Goal: Task Accomplishment & Management: Manage account settings

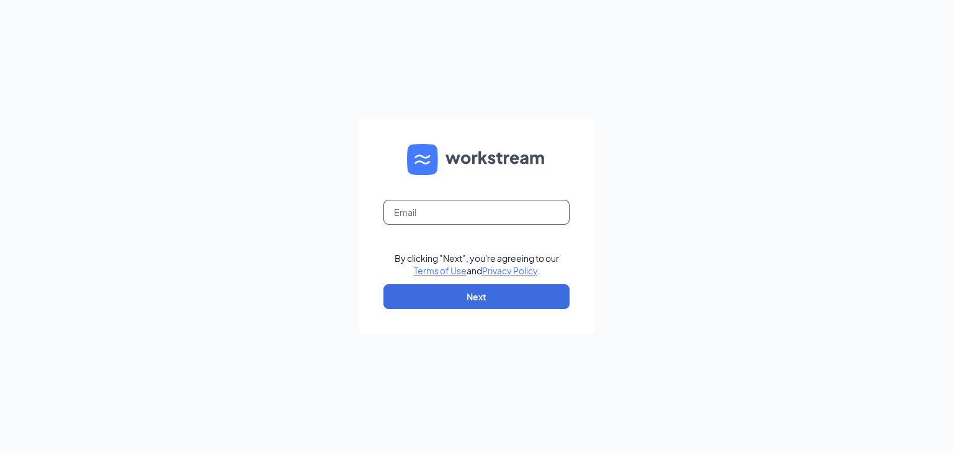
click at [441, 214] on input "text" at bounding box center [477, 212] width 186 height 25
click at [434, 214] on input "text" at bounding box center [477, 212] width 186 height 25
click at [430, 222] on input "text" at bounding box center [477, 212] width 186 height 25
click at [468, 210] on input "text" at bounding box center [477, 212] width 186 height 25
click at [461, 219] on input "assistant" at bounding box center [477, 212] width 186 height 25
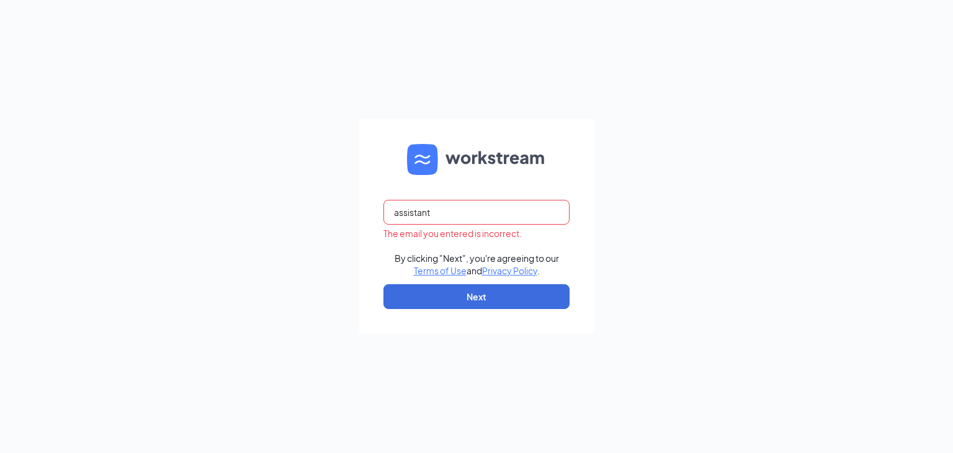
click at [449, 214] on input "assistant" at bounding box center [477, 212] width 186 height 25
click at [457, 205] on input "assistant" at bounding box center [477, 212] width 186 height 25
click at [474, 204] on input "assistant@cfa" at bounding box center [477, 212] width 186 height 25
click at [489, 218] on input "assistant@cfakeller" at bounding box center [477, 212] width 186 height 25
type input "[EMAIL_ADDRESS][DOMAIN_NAME]"
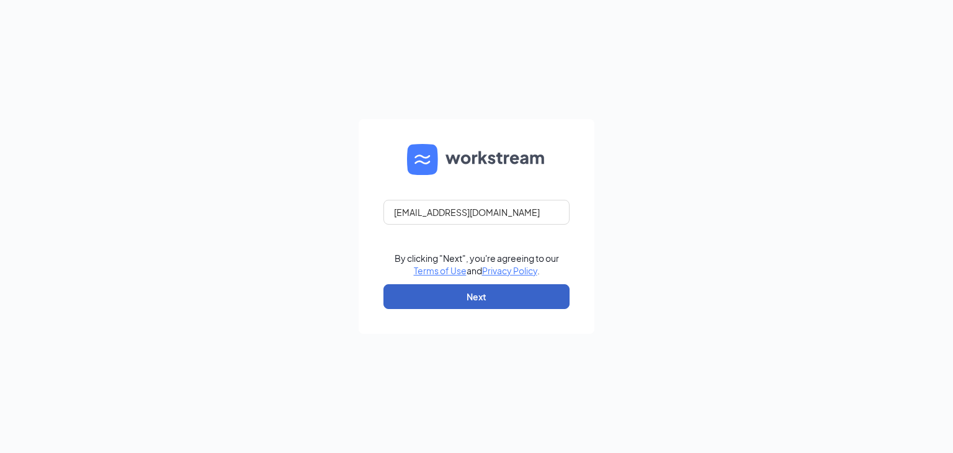
click at [469, 299] on button "Next" at bounding box center [477, 296] width 186 height 25
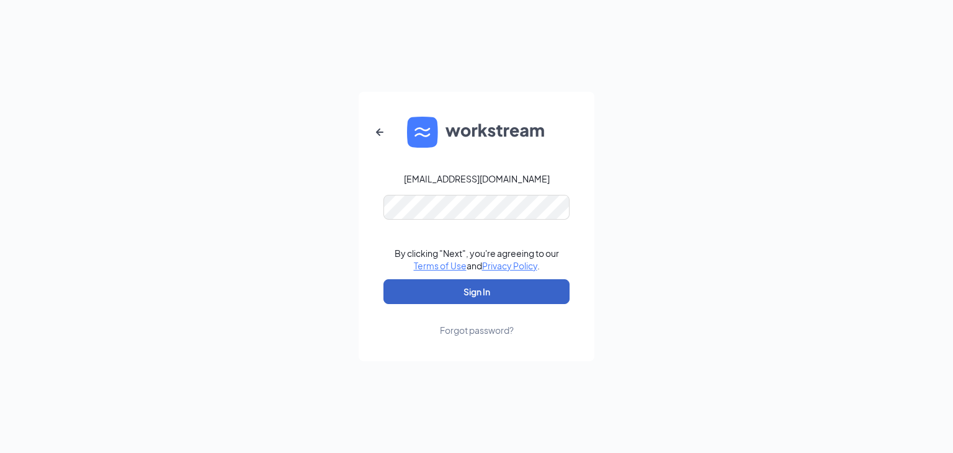
click at [474, 295] on button "Sign In" at bounding box center [477, 291] width 186 height 25
